Goal: Communication & Community: Ask a question

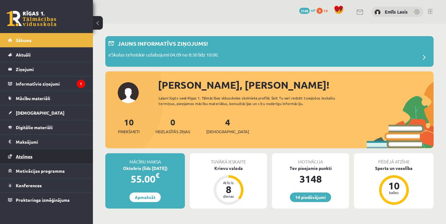
click at [50, 159] on link "Atzīmes" at bounding box center [46, 156] width 77 height 14
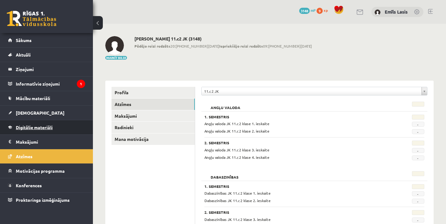
click at [54, 131] on link "Digitālie materiāli" at bounding box center [46, 127] width 77 height 14
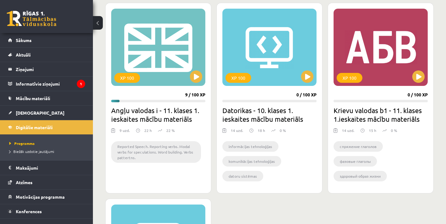
scroll to position [566, 0]
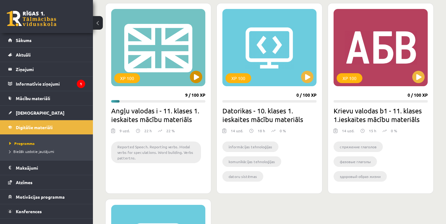
click at [195, 71] on button at bounding box center [196, 77] width 12 height 12
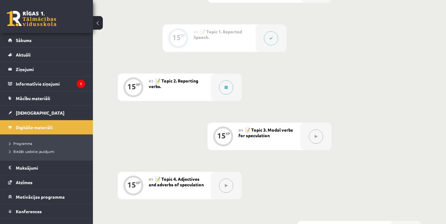
scroll to position [193, 0]
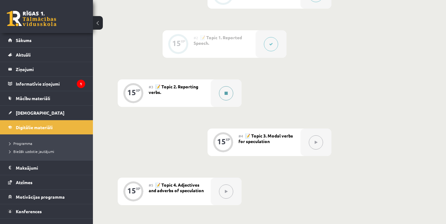
click at [228, 92] on button at bounding box center [226, 93] width 14 height 14
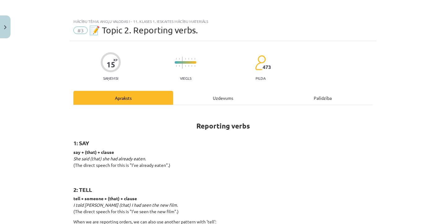
scroll to position [0, 0]
click at [209, 96] on div "Uzdevums" at bounding box center [223, 98] width 100 height 14
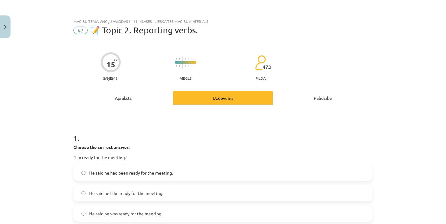
scroll to position [15, 0]
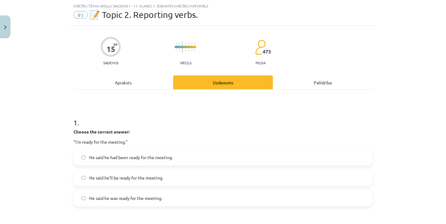
click at [163, 159] on span "He said he had been ready for the meeting." at bounding box center [131, 157] width 84 height 6
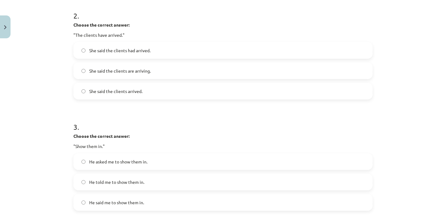
scroll to position [234, 0]
click at [179, 49] on label "She said the clients had arrived." at bounding box center [223, 50] width 298 height 15
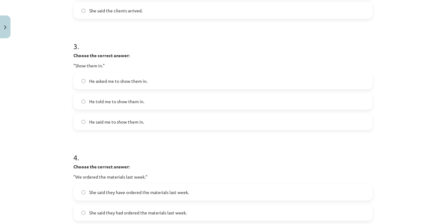
scroll to position [312, 0]
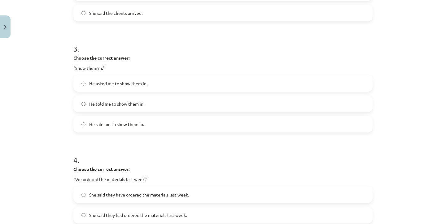
click at [134, 101] on span "He told me to show them in." at bounding box center [116, 104] width 55 height 6
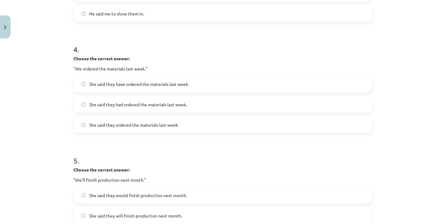
scroll to position [421, 0]
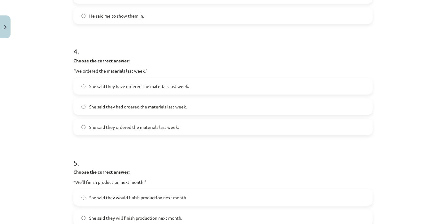
click at [163, 92] on label "She said they have ordered the materials last week." at bounding box center [223, 86] width 298 height 15
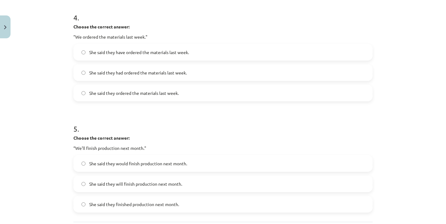
scroll to position [454, 0]
click at [209, 94] on label "She said they ordered the materials last week." at bounding box center [223, 93] width 298 height 15
click at [167, 53] on span "She said they have ordered the materials last week." at bounding box center [139, 53] width 100 height 6
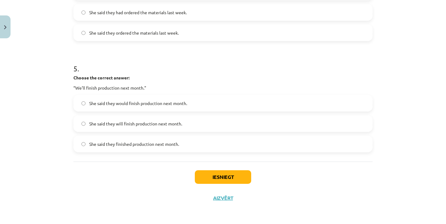
scroll to position [516, 0]
click at [220, 103] on label "She said they would finish production next month." at bounding box center [223, 103] width 298 height 15
click at [161, 123] on span "She said they will finish production next month." at bounding box center [135, 124] width 93 height 6
click at [160, 106] on label "She said they would finish production next month." at bounding box center [223, 103] width 298 height 15
click at [159, 114] on div "She said they would finish production next month. She said they will finish pro…" at bounding box center [222, 124] width 299 height 58
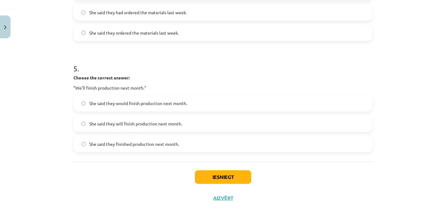
click at [160, 117] on label "She said they will finish production next month." at bounding box center [223, 123] width 298 height 15
click at [156, 143] on span "She said they finished production next month." at bounding box center [134, 144] width 90 height 6
click at [180, 111] on div "She said they would finish production next month. She said they will finish pro…" at bounding box center [222, 124] width 299 height 58
click at [181, 104] on span "She said they would finish production next month." at bounding box center [138, 103] width 98 height 6
click at [182, 136] on div "She said they finished production next month." at bounding box center [222, 144] width 299 height 17
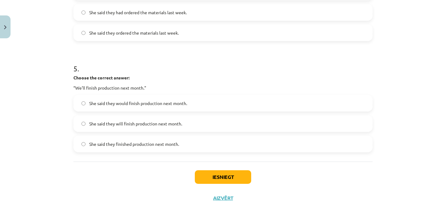
click at [183, 141] on label "She said they finished production next month." at bounding box center [223, 143] width 298 height 15
click at [177, 103] on span "She said they would finish production next month." at bounding box center [138, 103] width 98 height 6
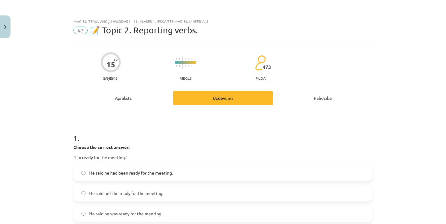
scroll to position [0, 0]
drag, startPoint x: 101, startPoint y: 29, endPoint x: 213, endPoint y: 28, distance: 111.4
click at [213, 28] on div "#3 📝 Topic 2. Reporting verbs." at bounding box center [222, 30] width 299 height 10
copy span "opic 2. Reporting verbs."
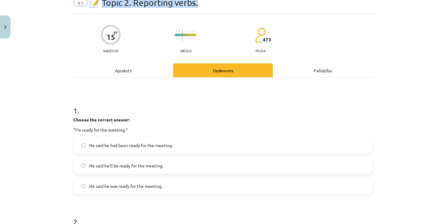
scroll to position [28, 0]
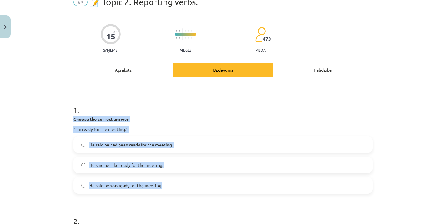
drag, startPoint x: 74, startPoint y: 117, endPoint x: 190, endPoint y: 191, distance: 137.3
click at [190, 191] on div "1 . Choose the correct answer: "I'm ready for the meeting." He said he had been…" at bounding box center [222, 144] width 299 height 99
copy div "Choose the correct answer: "I'm ready for the meeting." He said he had been rea…"
click at [151, 186] on span "He said he was ready for the meeting." at bounding box center [125, 186] width 73 height 6
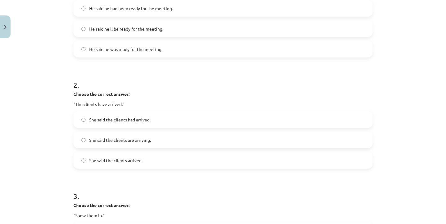
scroll to position [164, 0]
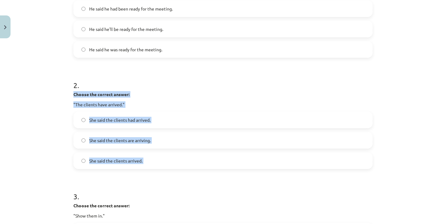
drag, startPoint x: 74, startPoint y: 95, endPoint x: 151, endPoint y: 183, distance: 118.0
copy div "Choose the correct answer: "The clients have arrived." She said the clients had…"
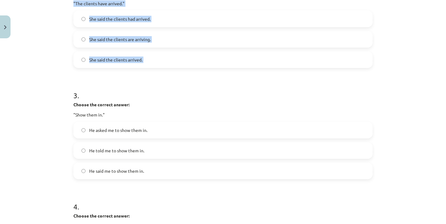
scroll to position [277, 0]
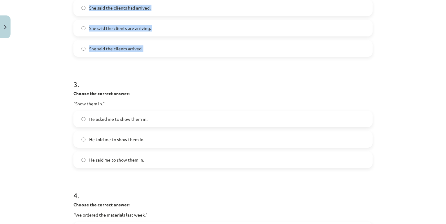
click at [48, 93] on div "Mācību tēma: Angļu valodas i - 11. klases 1. ieskaites mācību materiāls #3 📝 To…" at bounding box center [223, 112] width 446 height 224
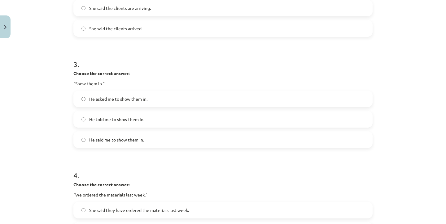
scroll to position [298, 0]
click at [73, 71] on strong "Choose the correct answer:" at bounding box center [101, 73] width 56 height 6
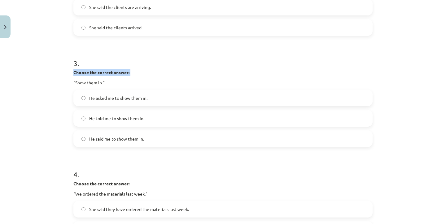
click at [60, 75] on div "Mācību tēma: Angļu valodas i - 11. klases 1. ieskaites mācību materiāls #3 📝 To…" at bounding box center [223, 112] width 446 height 224
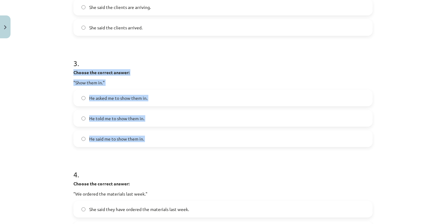
drag, startPoint x: 74, startPoint y: 71, endPoint x: 126, endPoint y: 168, distance: 110.5
click at [126, 168] on form "1 . Choose the correct answer: "I'm ready for the meeting." He said he had been…" at bounding box center [222, 98] width 299 height 545
copy div "Choose the correct answer: "Show them in." He asked me to show them in. He told…"
click at [155, 101] on label "He asked me to show them in." at bounding box center [223, 97] width 298 height 15
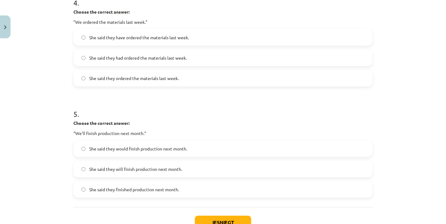
scroll to position [469, 0]
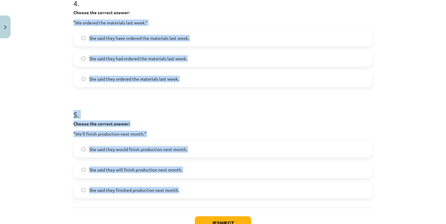
drag, startPoint x: 73, startPoint y: 21, endPoint x: 202, endPoint y: 193, distance: 214.3
copy form ""We ordered the materials last week." She said they have ordered the materials …"
click at [43, 88] on div "Mācību tēma: Angļu valodas i - 11. klases 1. ieskaites mācību materiāls #3 📝 To…" at bounding box center [223, 112] width 446 height 224
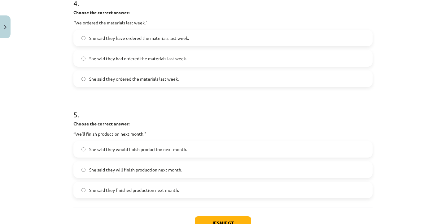
click at [137, 61] on span "She said they had ordered the materials last week." at bounding box center [137, 58] width 97 height 6
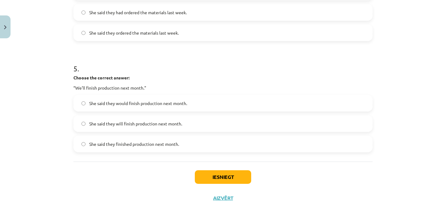
scroll to position [516, 0]
click at [223, 177] on button "Iesniegt" at bounding box center [223, 177] width 56 height 14
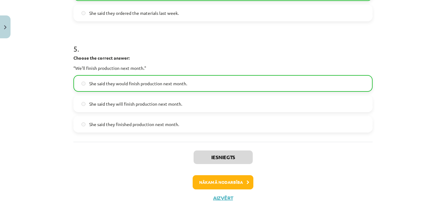
click at [223, 177] on button "Nākamā nodarbība" at bounding box center [222, 182] width 61 height 14
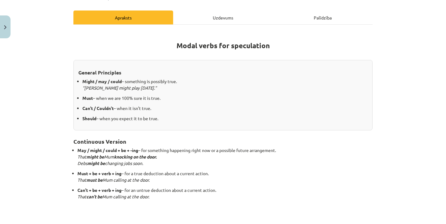
scroll to position [80, 0]
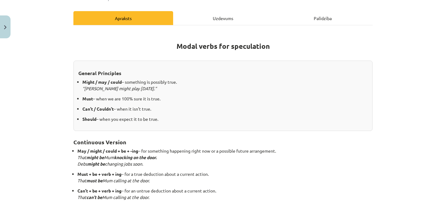
click at [333, 18] on div "Palīdzība" at bounding box center [323, 18] width 100 height 14
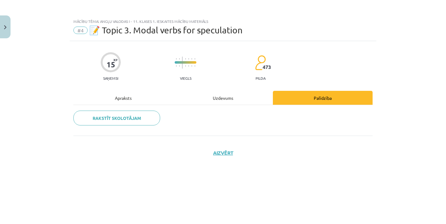
click at [213, 89] on div "15 XP Saņemsi Viegls 473 pilda Apraksts Uzdevums Palīdzība Rakstīt skolotājam A…" at bounding box center [223, 125] width 306 height 168
click at [215, 95] on div "Uzdevums" at bounding box center [223, 98] width 100 height 14
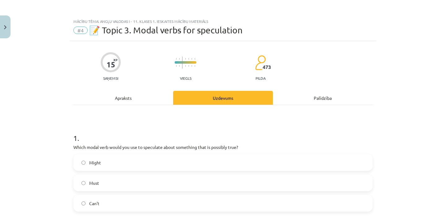
click at [130, 96] on div "Apraksts" at bounding box center [123, 98] width 100 height 14
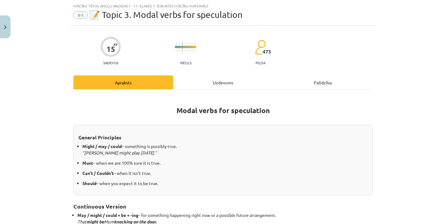
click at [230, 80] on div "Uzdevums" at bounding box center [223, 82] width 100 height 14
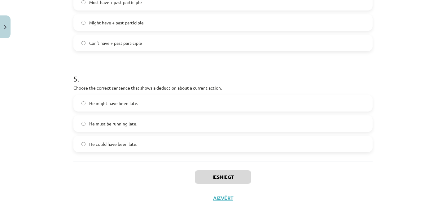
scroll to position [465, 0]
click at [227, 199] on button "Aizvērt" at bounding box center [223, 198] width 24 height 6
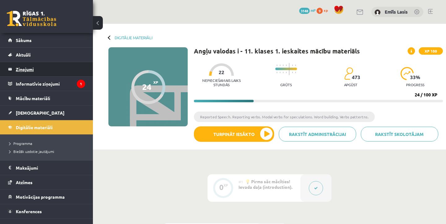
scroll to position [0, 0]
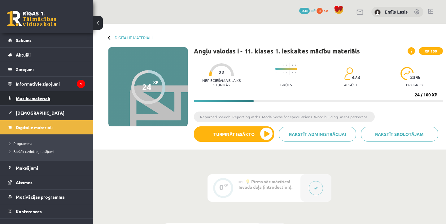
click at [64, 94] on link "Mācību materiāli" at bounding box center [46, 98] width 77 height 14
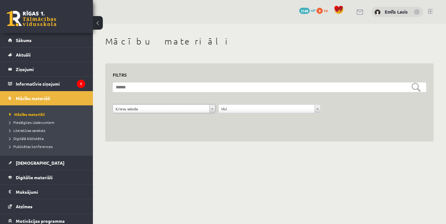
click at [164, 174] on body "0 Dāvanas 3148 mP 9 xp Emīls Lasis Sākums Aktuāli Kā mācīties eSKOLĀ Kontakti N…" at bounding box center [223, 112] width 446 height 224
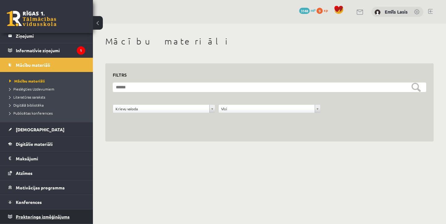
scroll to position [33, 0]
click at [29, 214] on link "Proktoringa izmēģinājums" at bounding box center [46, 217] width 77 height 14
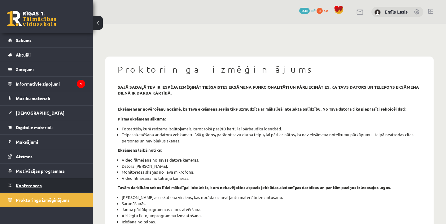
click at [40, 188] on link "Konferences" at bounding box center [46, 186] width 77 height 14
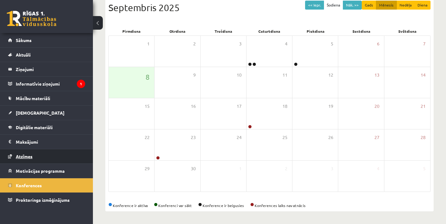
scroll to position [71, 0]
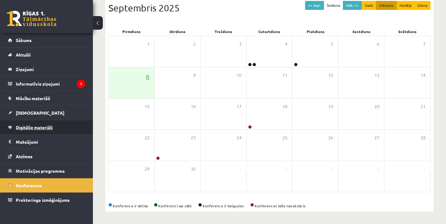
click at [34, 125] on span "Digitālie materiāli" at bounding box center [34, 128] width 37 height 6
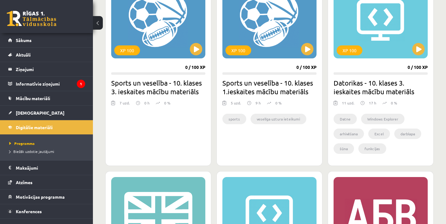
scroll to position [412, 0]
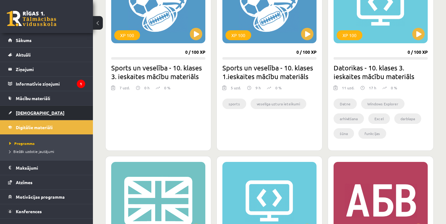
click at [73, 111] on link "[DEMOGRAPHIC_DATA]" at bounding box center [46, 113] width 77 height 14
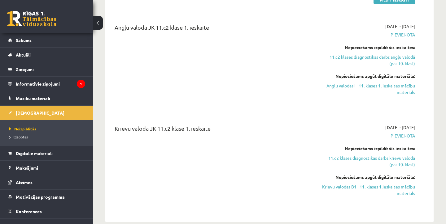
scroll to position [167, 0]
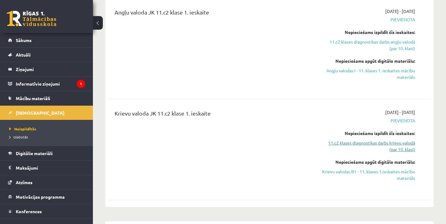
click at [379, 143] on link "11.c2 klases diagnostikas darbs krievu valodā (par 10. klasi)" at bounding box center [368, 146] width 94 height 13
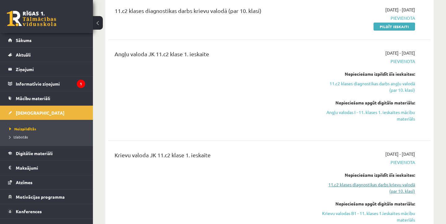
click at [384, 187] on link "11.c2 klases diagnostikas darbs krievu valodā (par 10. klasi)" at bounding box center [368, 188] width 94 height 13
click at [405, 188] on link "11.c2 klases diagnostikas darbs krievu valodā (par 10. klasi)" at bounding box center [368, 188] width 94 height 13
click at [364, 115] on link "Angļu valodas I - 11. klases 1. ieskaites mācību materiāls" at bounding box center [368, 115] width 94 height 13
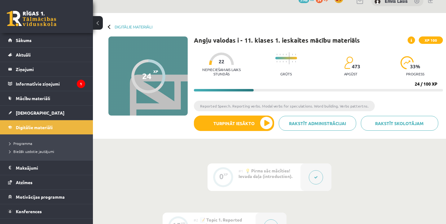
scroll to position [11, 0]
click at [127, 26] on link "Digitālie materiāli" at bounding box center [133, 26] width 38 height 5
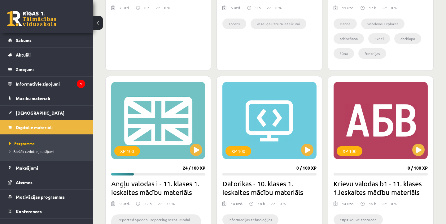
scroll to position [501, 0]
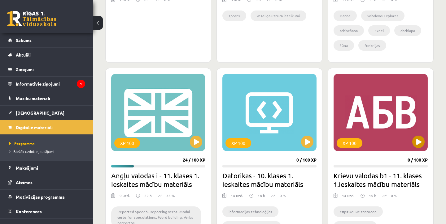
click at [415, 138] on button at bounding box center [418, 142] width 12 height 12
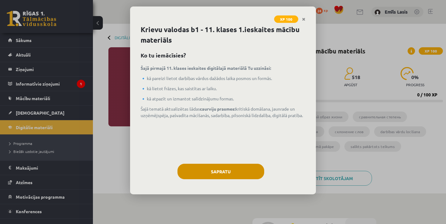
click at [229, 173] on button "Sapratu" at bounding box center [220, 171] width 87 height 15
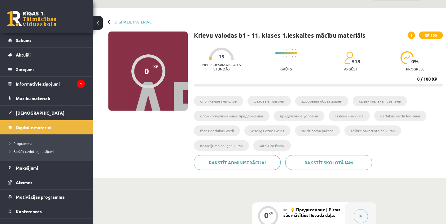
scroll to position [18, 0]
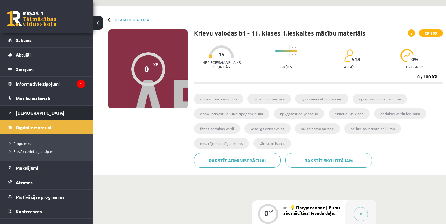
click at [41, 110] on link "[DEMOGRAPHIC_DATA]" at bounding box center [46, 113] width 77 height 14
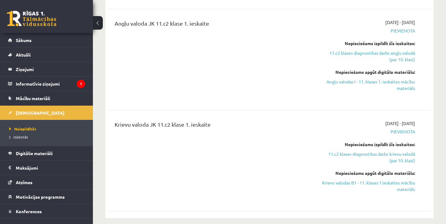
scroll to position [156, 0]
click at [374, 186] on link "Krievu valodas B1 - 11. klases 1.ieskaites mācību materiāls" at bounding box center [368, 186] width 94 height 13
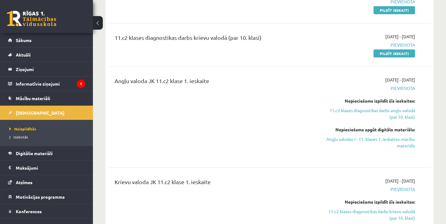
scroll to position [98, 0]
click at [36, 66] on legend "Ziņojumi 0" at bounding box center [50, 69] width 69 height 14
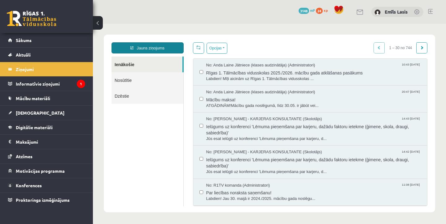
click at [161, 49] on link "Jauns ziņojums" at bounding box center [147, 47] width 72 height 11
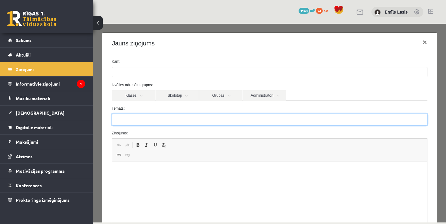
click at [182, 120] on input "Temats:" at bounding box center [269, 120] width 315 height 12
click at [136, 120] on input "**********" at bounding box center [269, 120] width 315 height 12
type input "**********"
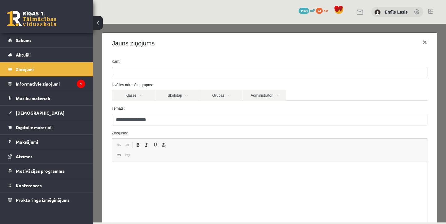
click at [154, 169] on p "Rich Text Editor, wiswyg-editor-47024994876900-1757312324-728" at bounding box center [269, 171] width 302 height 6
click at [239, 171] on p "**********" at bounding box center [269, 171] width 302 height 6
click at [229, 172] on p "**********" at bounding box center [269, 171] width 302 height 6
click at [257, 171] on p "**********" at bounding box center [269, 171] width 302 height 6
click at [278, 170] on p "**********" at bounding box center [269, 171] width 302 height 6
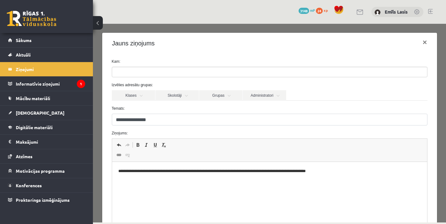
click at [332, 171] on p "**********" at bounding box center [269, 171] width 302 height 6
click at [354, 171] on p "**********" at bounding box center [269, 171] width 302 height 6
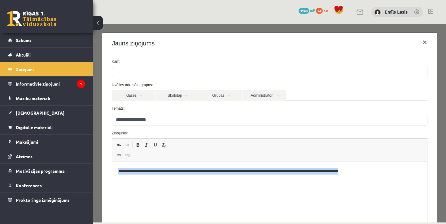
drag, startPoint x: 118, startPoint y: 170, endPoint x: 379, endPoint y: 178, distance: 260.6
click at [379, 178] on html "**********" at bounding box center [269, 171] width 315 height 19
copy p "**********"
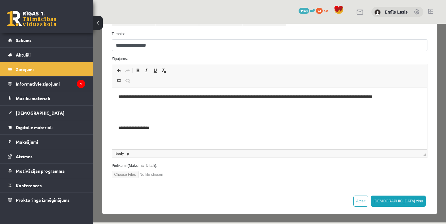
click at [172, 118] on p "Rich Text Editor, wiswyg-editor-47024994876900-1757312324-728" at bounding box center [269, 117] width 302 height 6
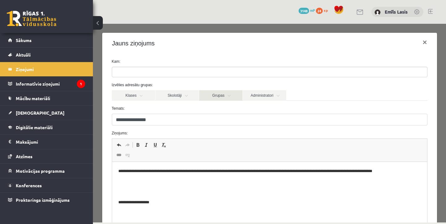
click at [226, 93] on link "Grupas" at bounding box center [220, 95] width 43 height 11
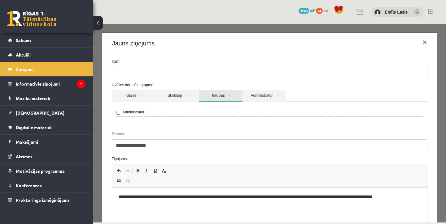
click at [226, 93] on link "Grupas" at bounding box center [220, 95] width 43 height 11
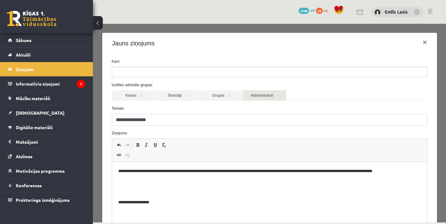
click at [275, 94] on link "Administratori" at bounding box center [264, 95] width 43 height 11
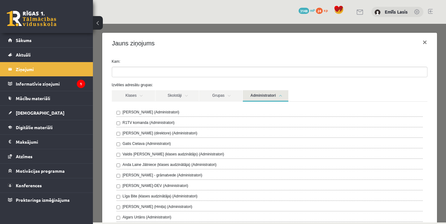
click at [275, 94] on link "Administratori" at bounding box center [265, 95] width 45 height 11
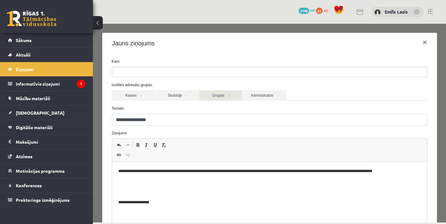
click at [226, 98] on link "Grupas" at bounding box center [220, 95] width 43 height 11
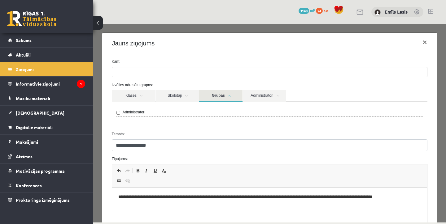
click at [129, 112] on label "Administratori" at bounding box center [134, 113] width 23 height 6
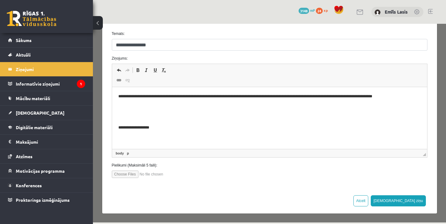
scroll to position [100, 0]
click at [408, 203] on button "[DEMOGRAPHIC_DATA] ziņu" at bounding box center [397, 201] width 55 height 11
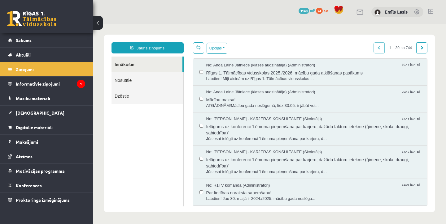
scroll to position [0, 0]
click at [165, 85] on link "Nosūtītie" at bounding box center [147, 80] width 72 height 16
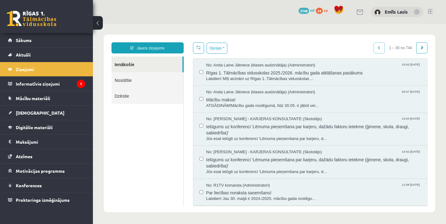
click at [165, 85] on link "Nosūtītie" at bounding box center [147, 80] width 72 height 16
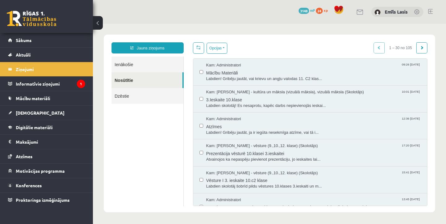
click at [152, 84] on link "Nosūtītie" at bounding box center [146, 80] width 71 height 16
click at [240, 80] on span "Labdien! Gribēju jautāt, vai krievu un angļu valodas 11. C2 klas..." at bounding box center [313, 79] width 215 height 6
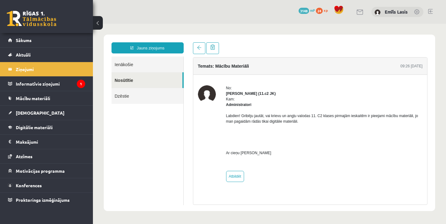
click at [129, 82] on link "Nosūtītie" at bounding box center [146, 80] width 71 height 16
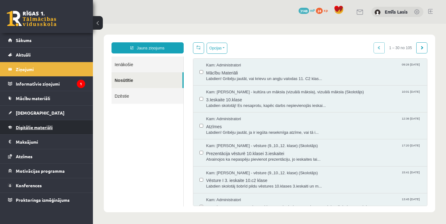
click at [38, 132] on link "Digitālie materiāli" at bounding box center [46, 127] width 77 height 14
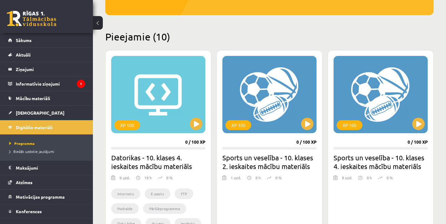
scroll to position [126, 0]
click at [49, 82] on legend "Informatīvie ziņojumi 1" at bounding box center [50, 84] width 69 height 14
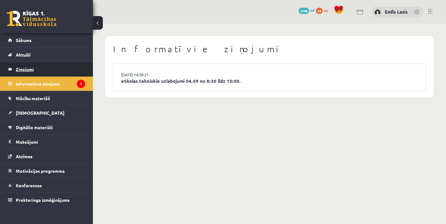
click at [39, 66] on legend "Ziņojumi 1" at bounding box center [50, 69] width 69 height 14
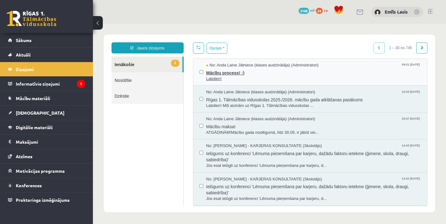
click at [261, 74] on span "Mācību process! :)" at bounding box center [313, 72] width 215 height 8
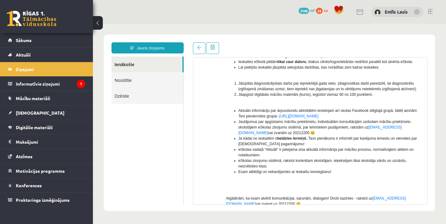
scroll to position [88, 0]
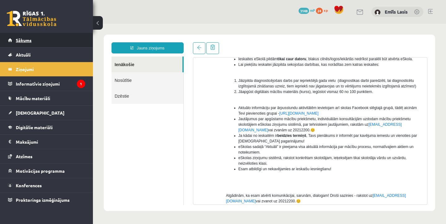
click at [24, 45] on link "Sākums" at bounding box center [46, 40] width 77 height 14
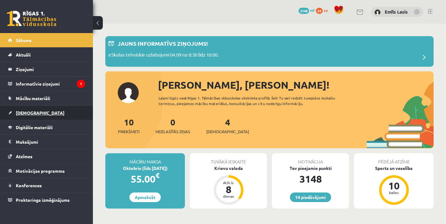
click at [24, 119] on link "[DEMOGRAPHIC_DATA]" at bounding box center [46, 113] width 77 height 14
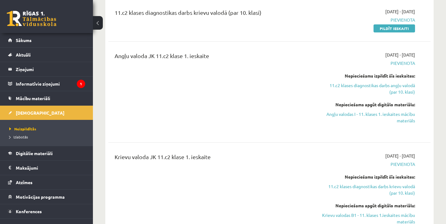
scroll to position [124, 0]
drag, startPoint x: 156, startPoint y: 54, endPoint x: 217, endPoint y: 54, distance: 60.3
click at [217, 54] on div "Angļu valoda JK 11.c2 klase 1. ieskaite" at bounding box center [212, 56] width 197 height 11
copy div "11.c2 klase 1. ieskaite"
click at [107, 96] on div "[DATE] 11.c2 klases diagnostikas darbs angļu valodā (par 10. klasi) [DATE] - [D…" at bounding box center [269, 93] width 328 height 313
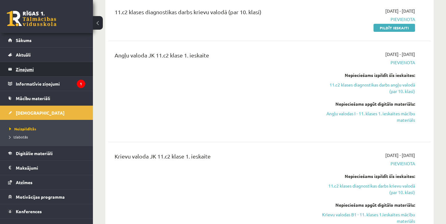
click at [64, 70] on legend "Ziņojumi 0" at bounding box center [50, 69] width 69 height 14
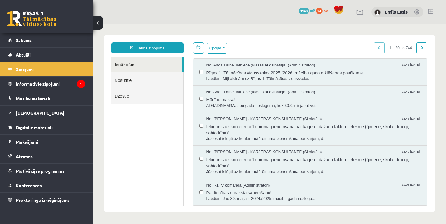
click at [171, 82] on link "Nosūtītie" at bounding box center [147, 80] width 72 height 16
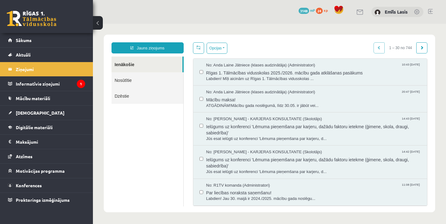
click at [171, 82] on link "Nosūtītie" at bounding box center [147, 80] width 72 height 16
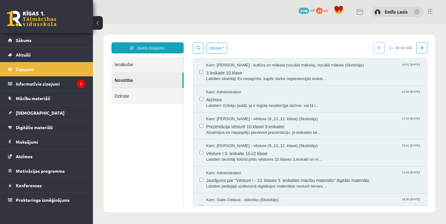
click at [171, 82] on link "Nosūtītie" at bounding box center [146, 80] width 71 height 16
click at [279, 80] on span "Labdien skolotāj! Es nesaprotu, kapēc darbs nepievienojās ieskai..." at bounding box center [313, 79] width 215 height 6
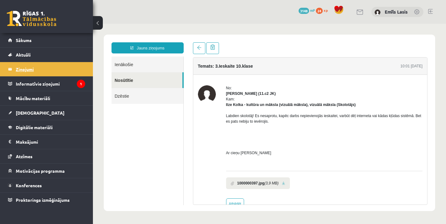
click at [29, 71] on legend "Ziņojumi 0" at bounding box center [50, 69] width 69 height 14
